Goal: Find specific page/section: Find specific page/section

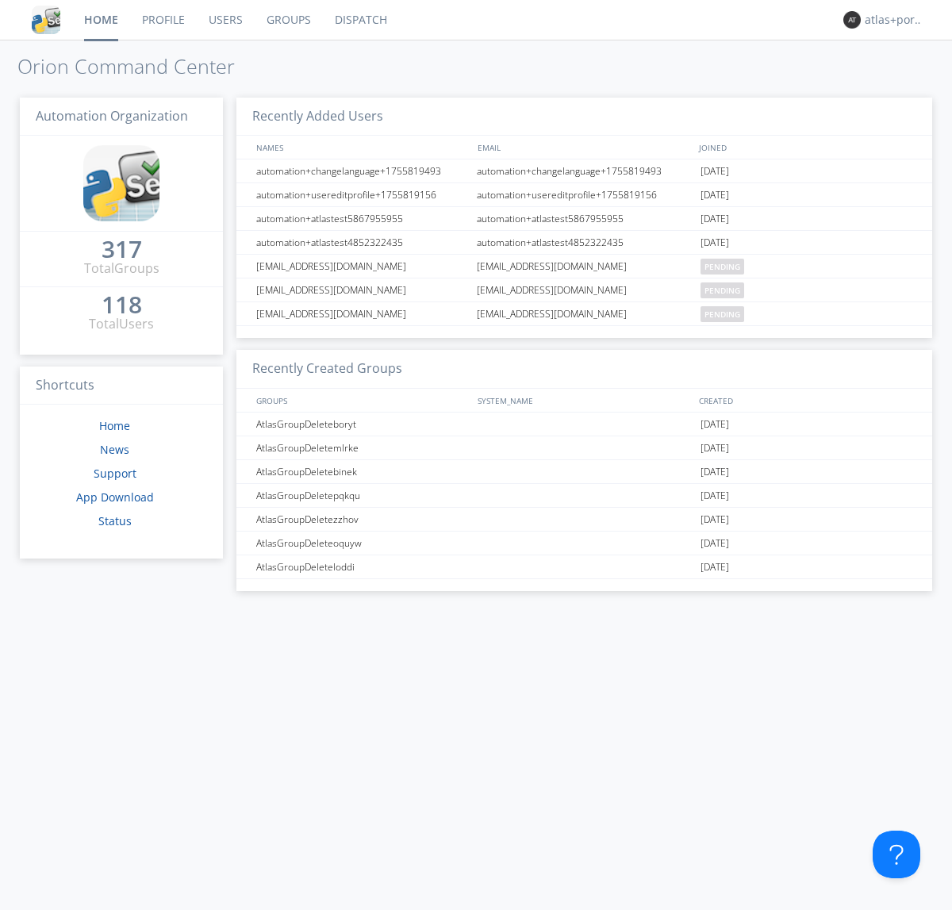
click at [360, 20] on link "Dispatch" at bounding box center [361, 20] width 76 height 40
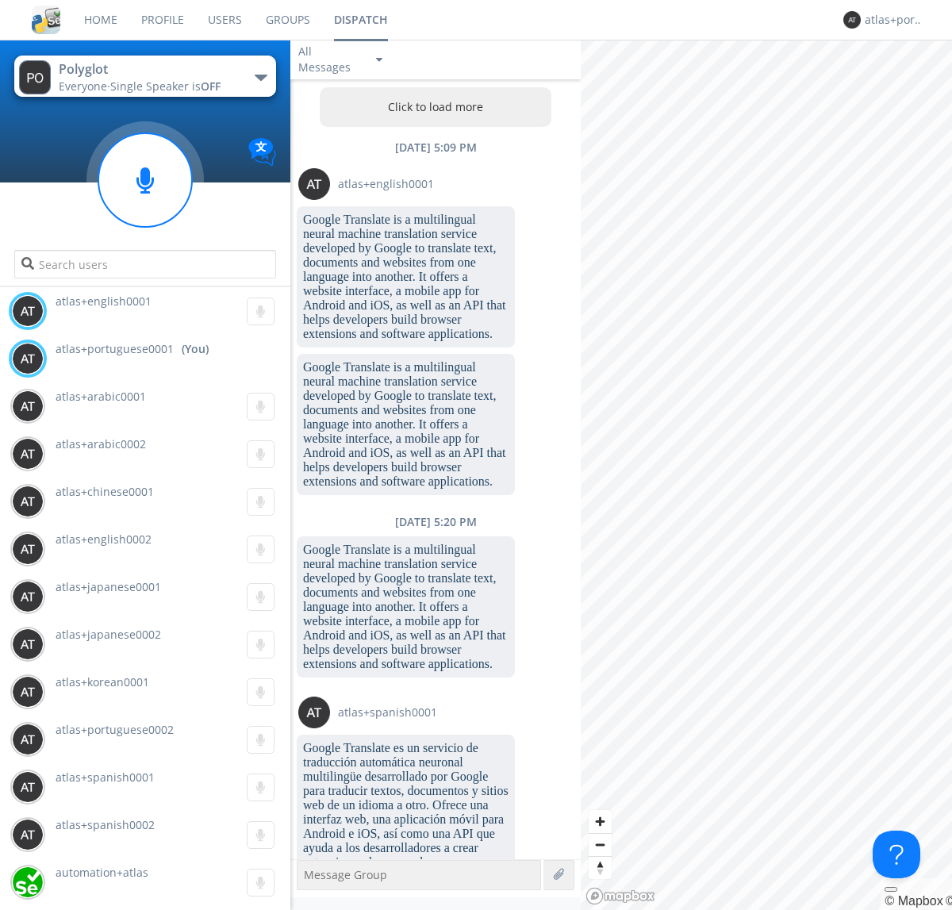
click at [432, 107] on button "Click to load more" at bounding box center [436, 107] width 233 height 40
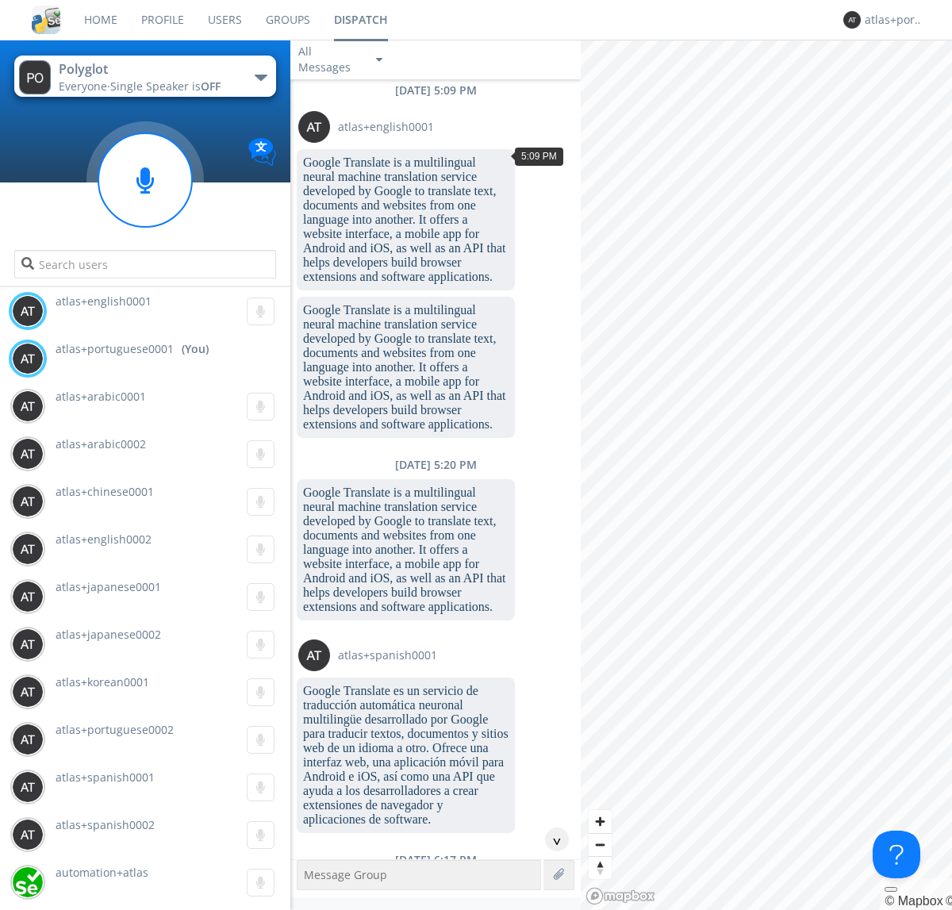
scroll to position [105, 0]
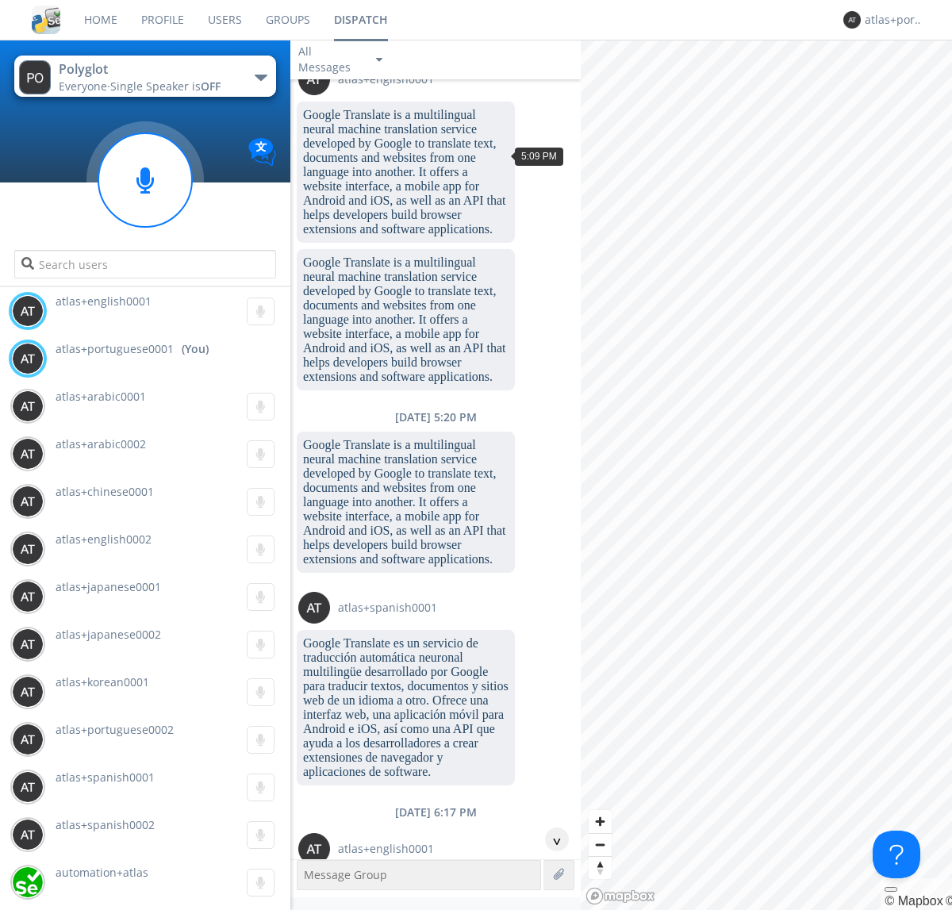
click at [551, 840] on div "^" at bounding box center [557, 840] width 24 height 24
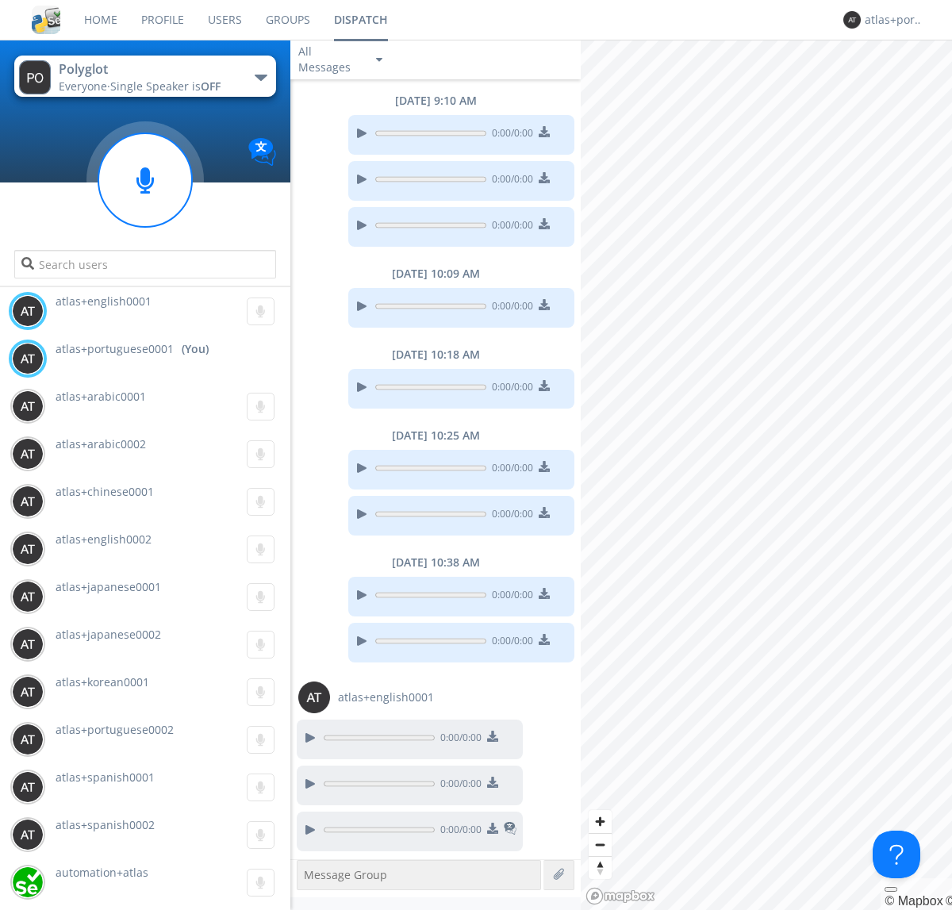
scroll to position [1401, 0]
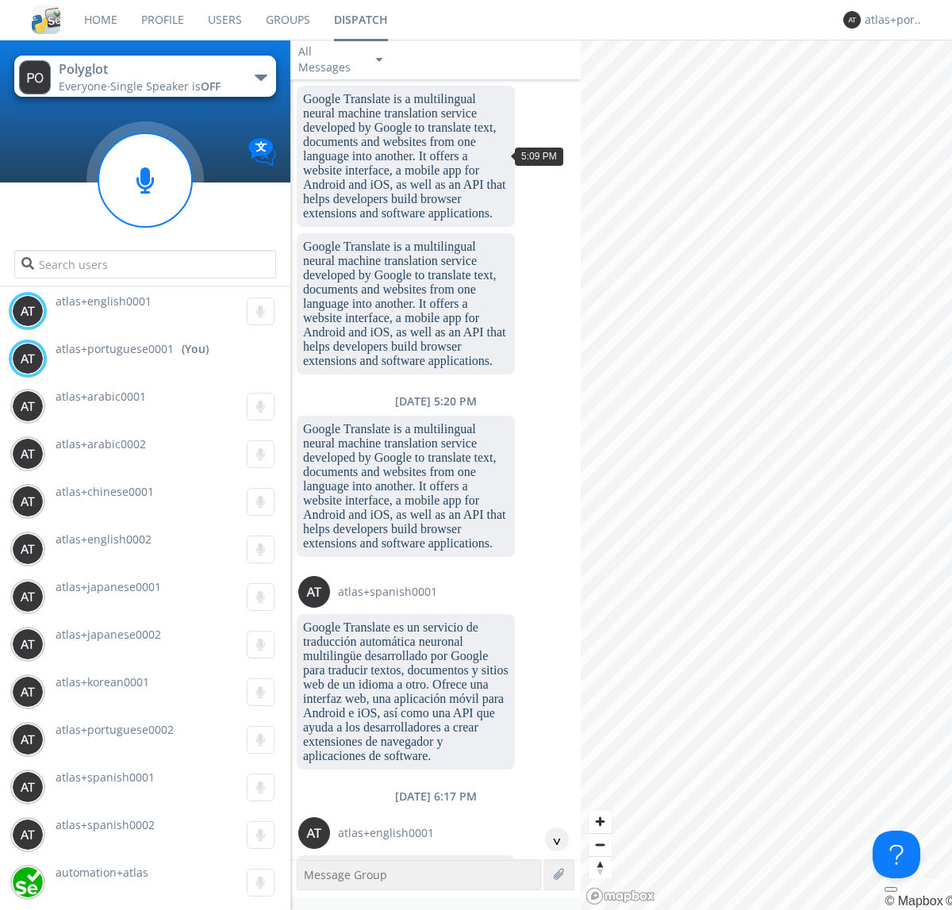
scroll to position [73, 0]
click at [551, 840] on div "^" at bounding box center [557, 840] width 24 height 24
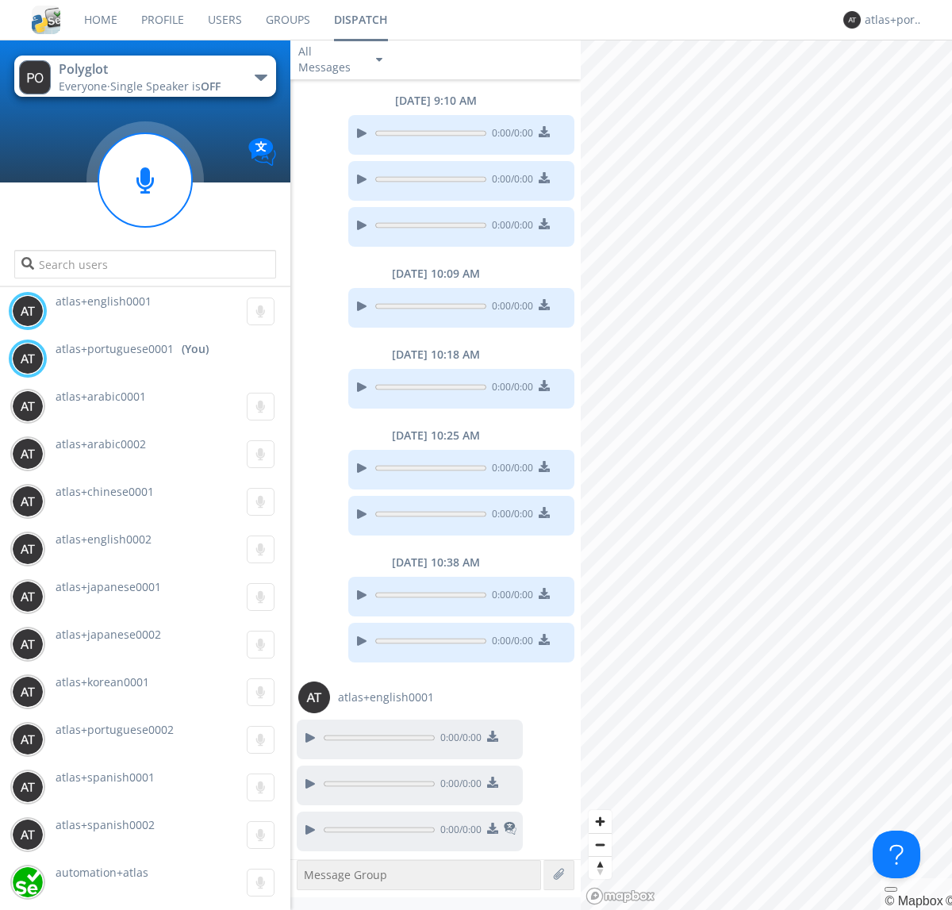
scroll to position [1385, 0]
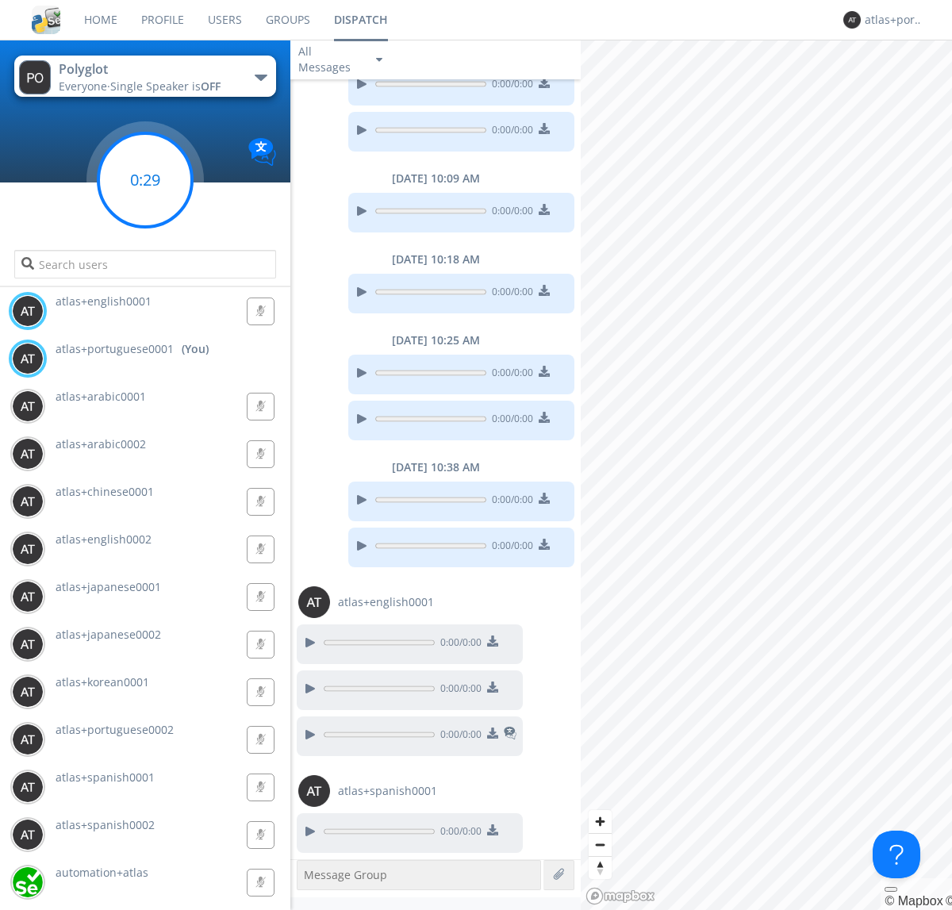
click at [145, 180] on g at bounding box center [145, 180] width 94 height 94
